Goal: Register for event/course

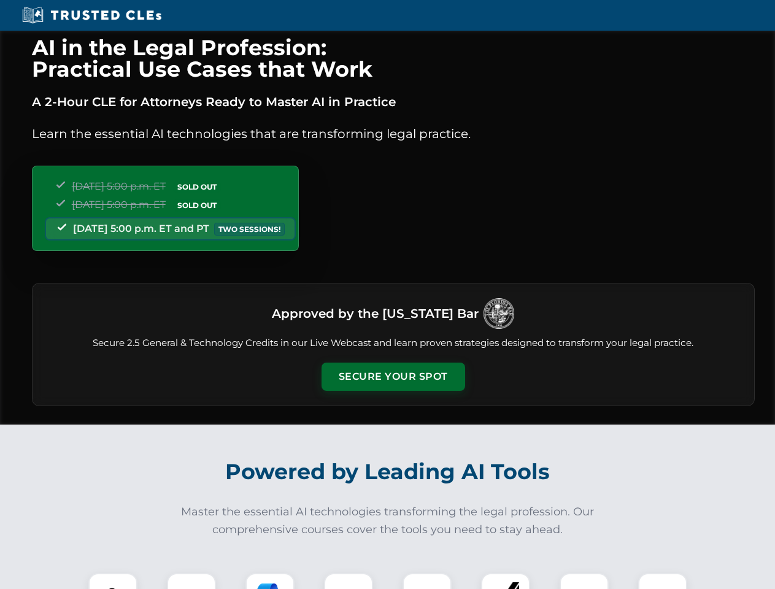
click at [393, 377] on button "Secure Your Spot" at bounding box center [393, 376] width 144 height 28
click at [113, 581] on img at bounding box center [113, 598] width 36 height 36
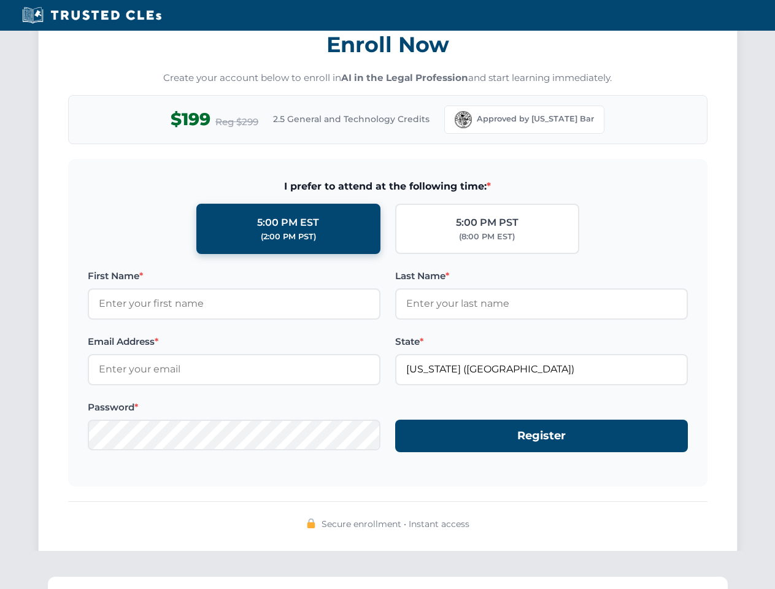
scroll to position [1204, 0]
